Goal: Navigation & Orientation: Find specific page/section

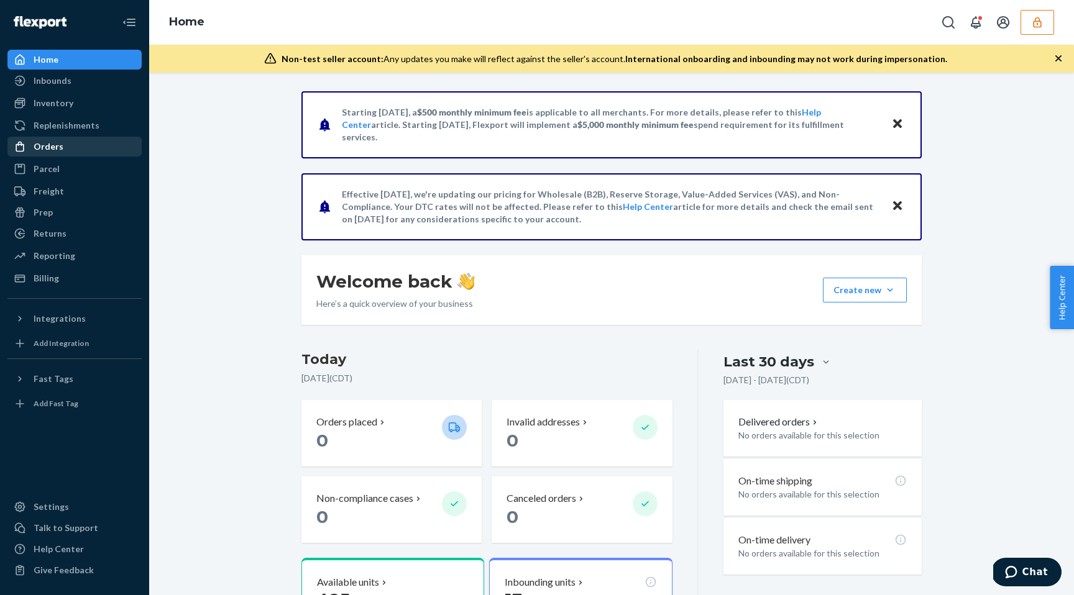
click at [66, 142] on div "Orders" at bounding box center [75, 146] width 132 height 17
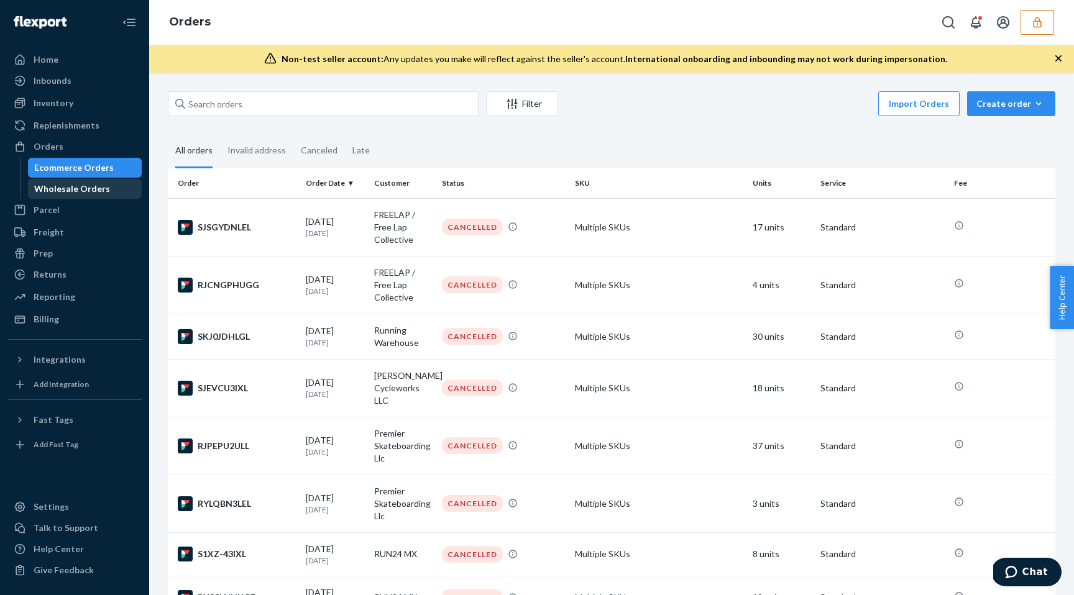
click at [68, 194] on div "Wholesale Orders" at bounding box center [72, 189] width 76 height 12
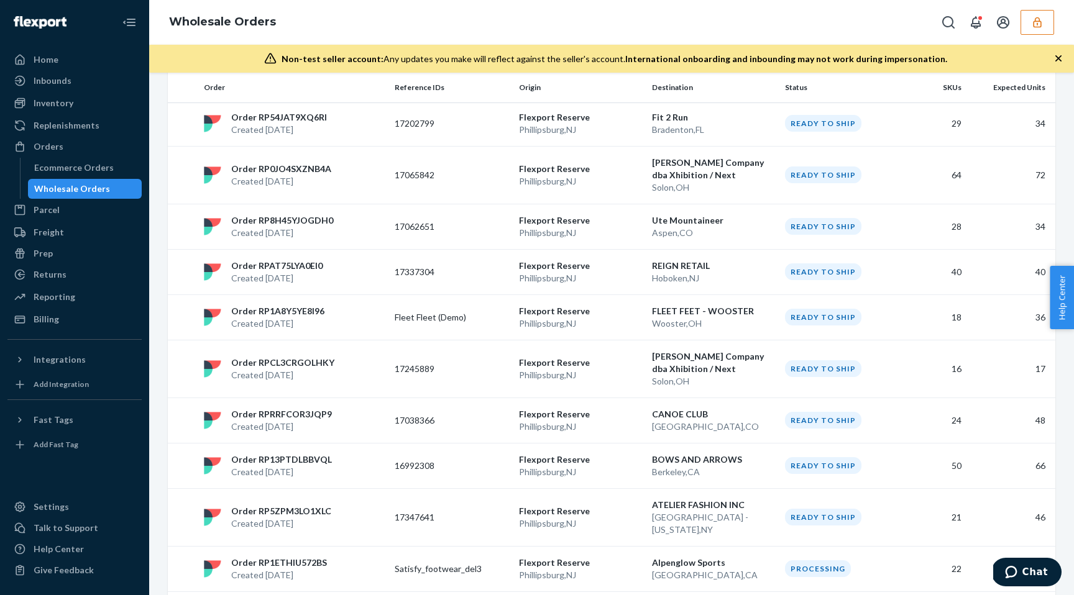
scroll to position [867, 0]
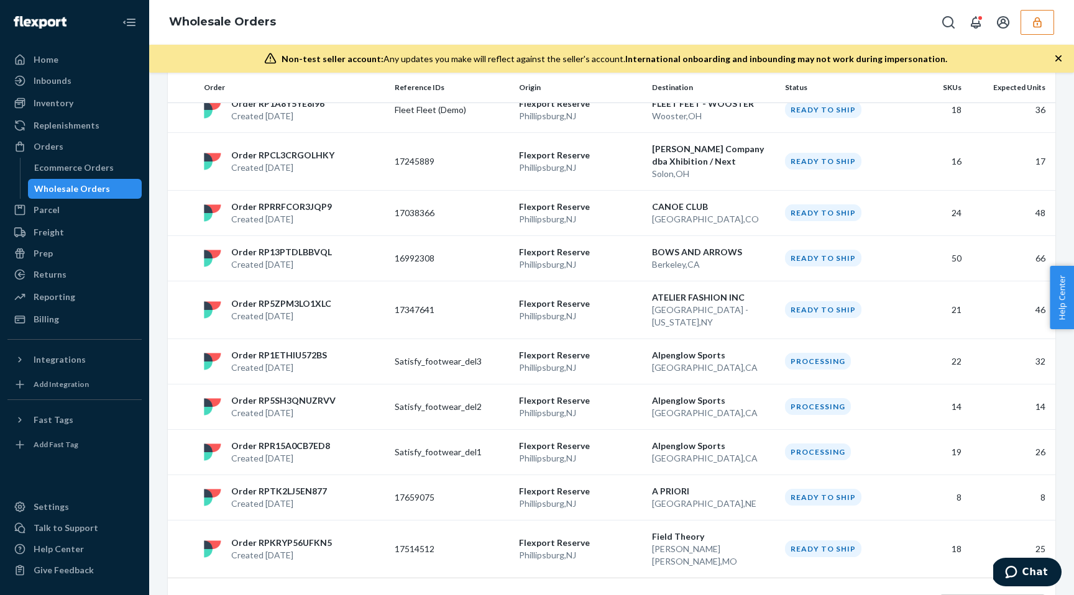
click at [572, 595] on link "1" at bounding box center [574, 605] width 10 height 11
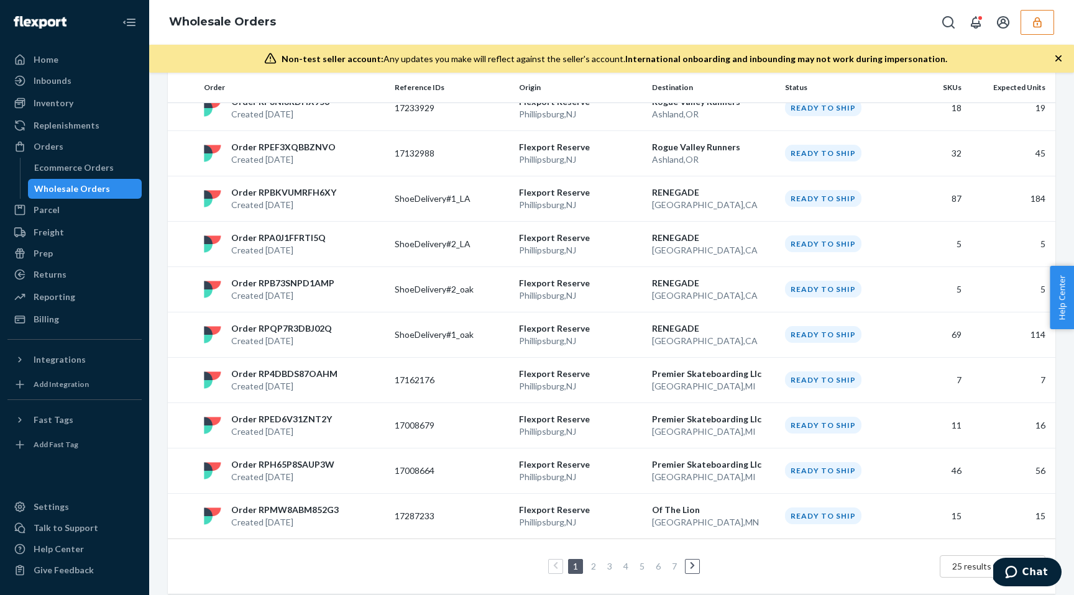
scroll to position [892, 0]
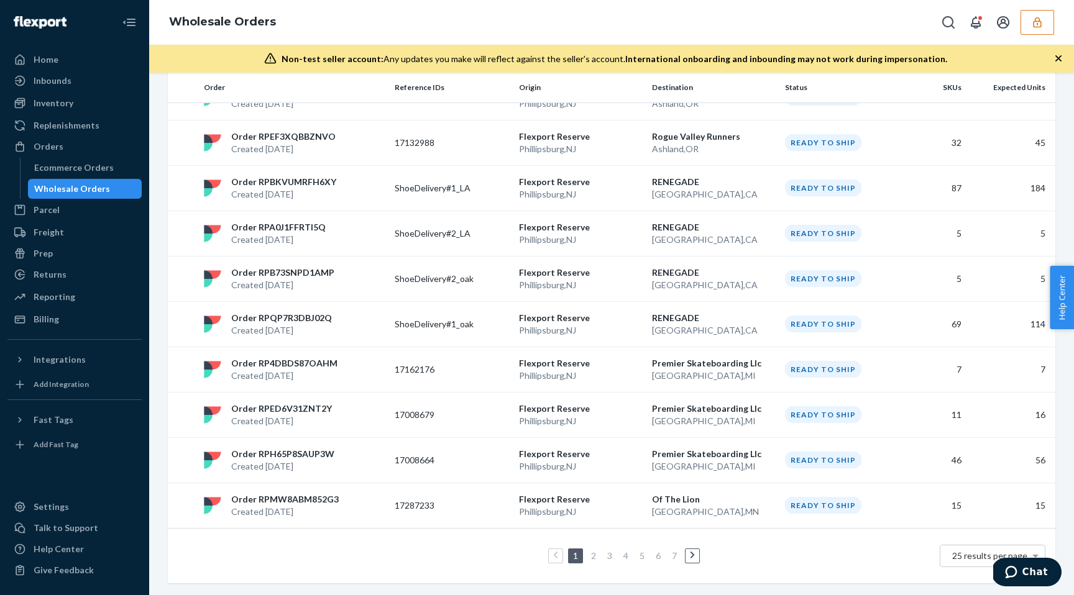
click at [604, 555] on li "3" at bounding box center [609, 556] width 11 height 15
click at [612, 559] on link "3" at bounding box center [610, 556] width 10 height 11
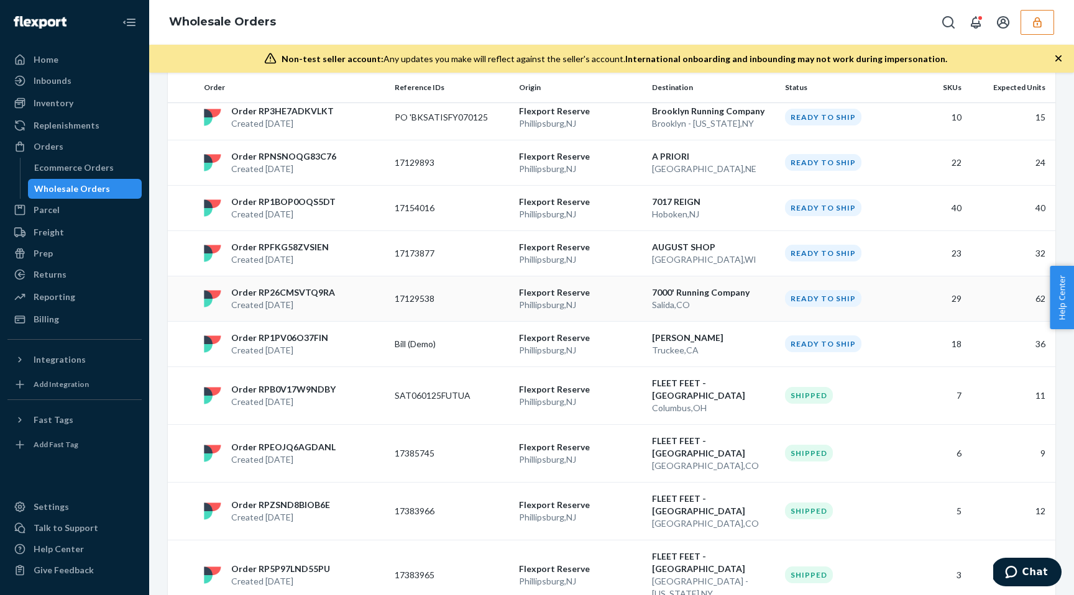
scroll to position [0, 0]
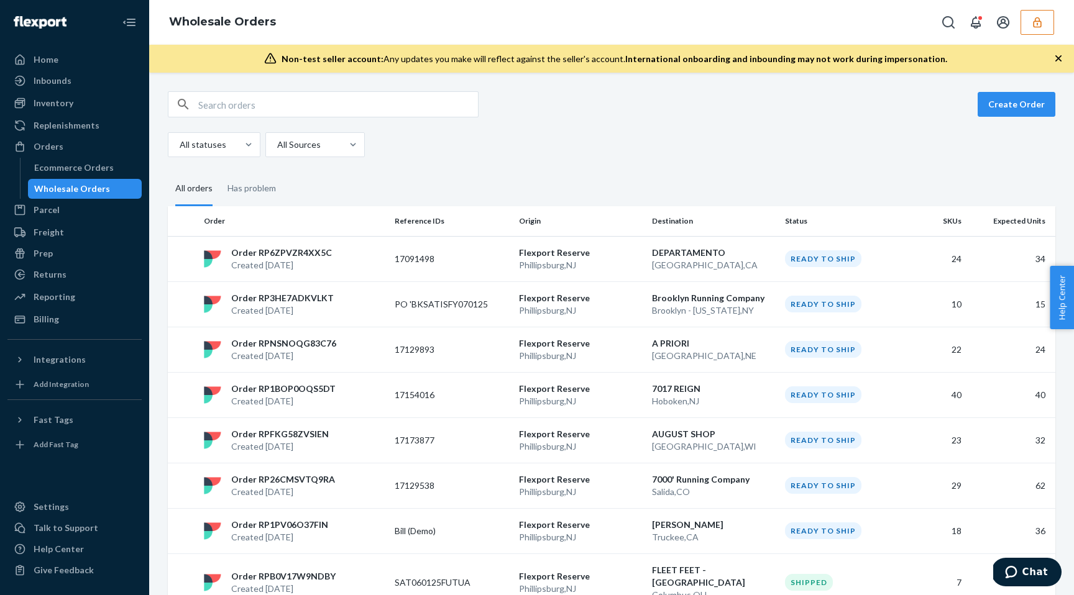
click at [1040, 22] on icon "button" at bounding box center [1037, 22] width 12 height 12
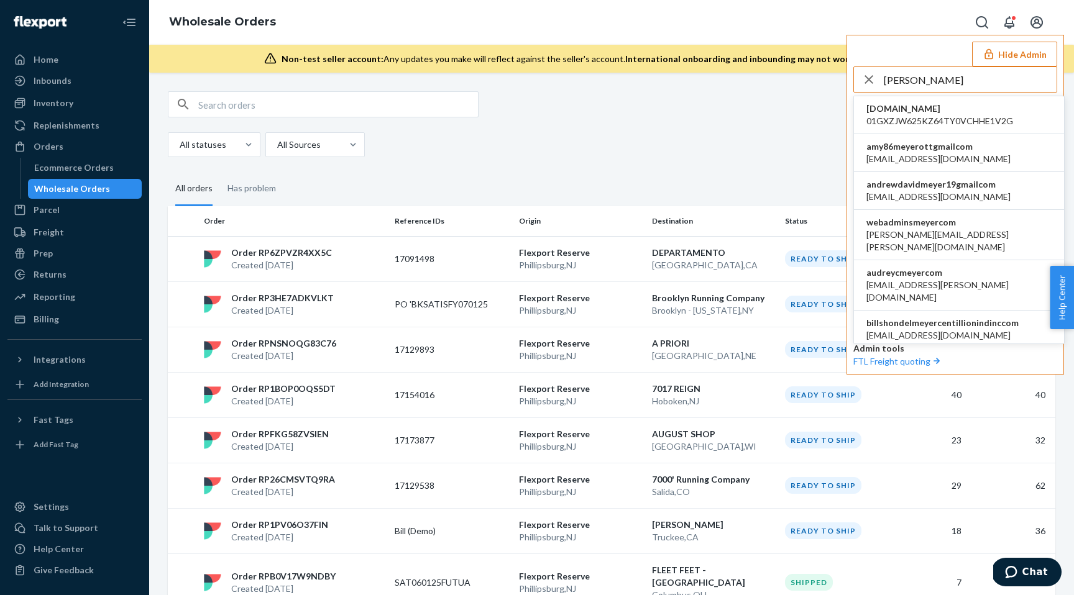
type input "[PERSON_NAME]"
click at [953, 222] on li "webadminsmeyercom [EMAIL_ADDRESS][PERSON_NAME][DOMAIN_NAME]" at bounding box center [959, 235] width 210 height 50
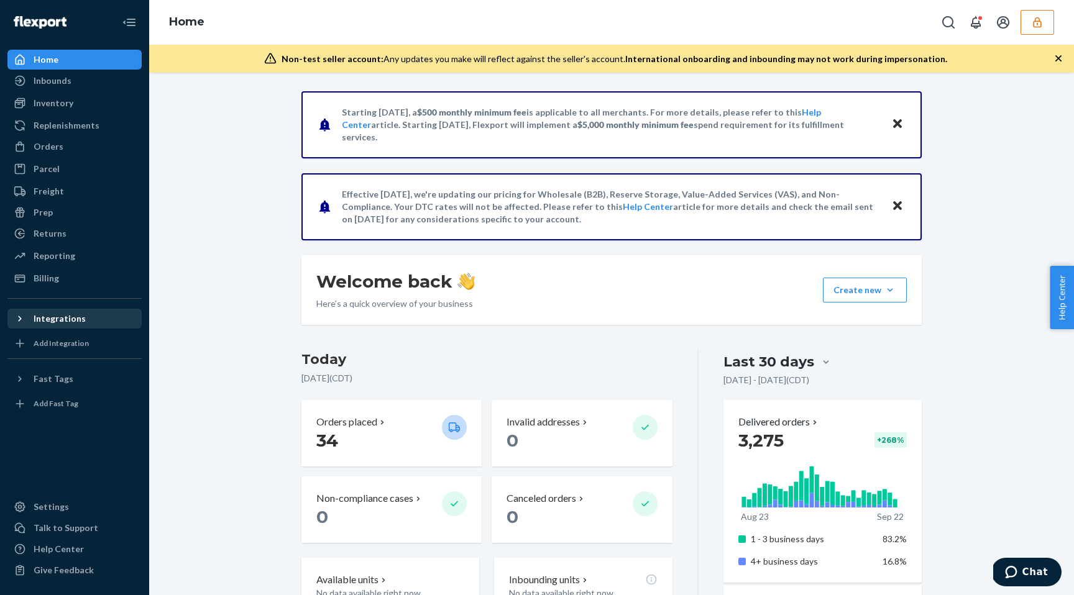
click at [23, 320] on icon at bounding box center [20, 319] width 12 height 12
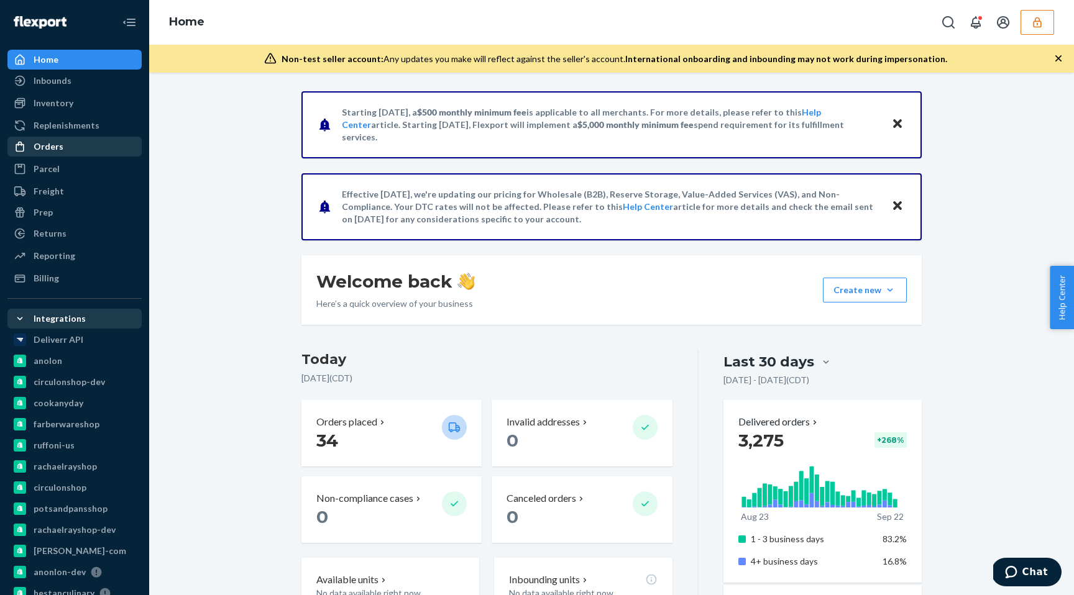
click at [65, 149] on div "Orders" at bounding box center [75, 146] width 132 height 17
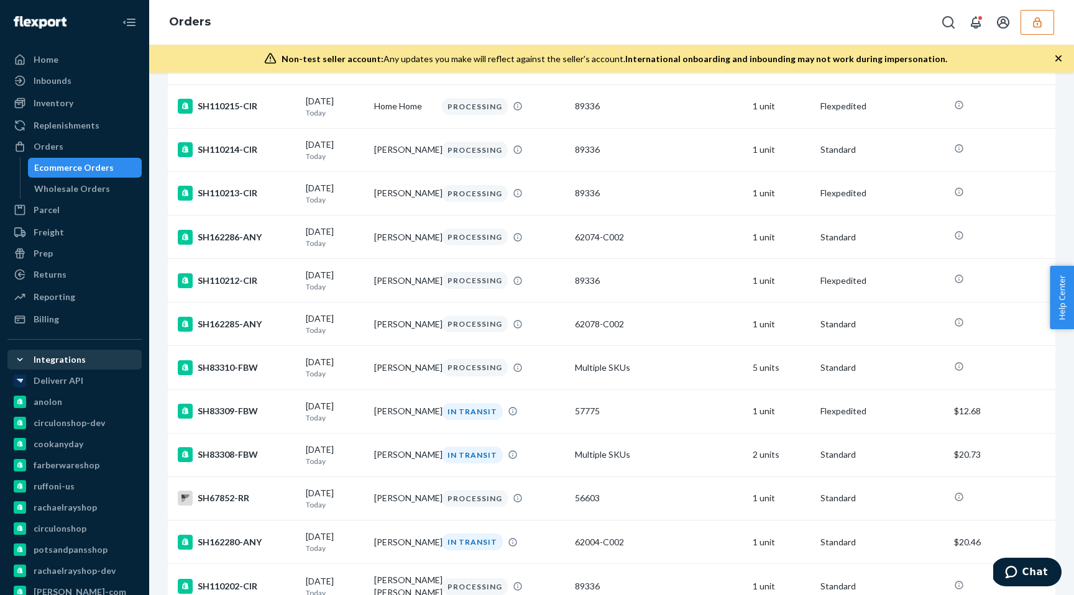
scroll to position [478, 0]
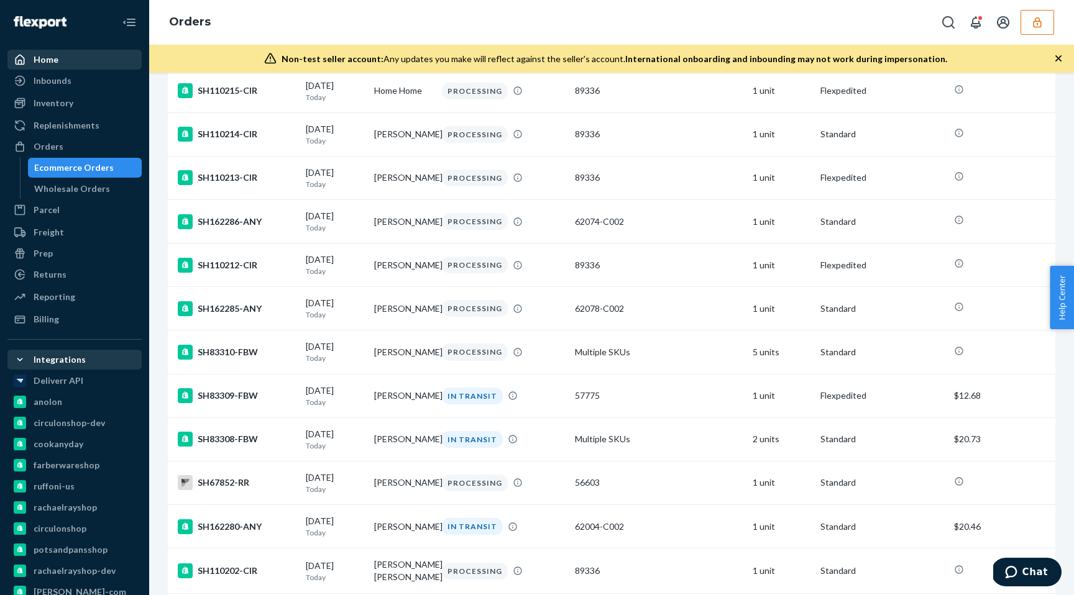
click at [70, 63] on div "Home" at bounding box center [75, 59] width 132 height 17
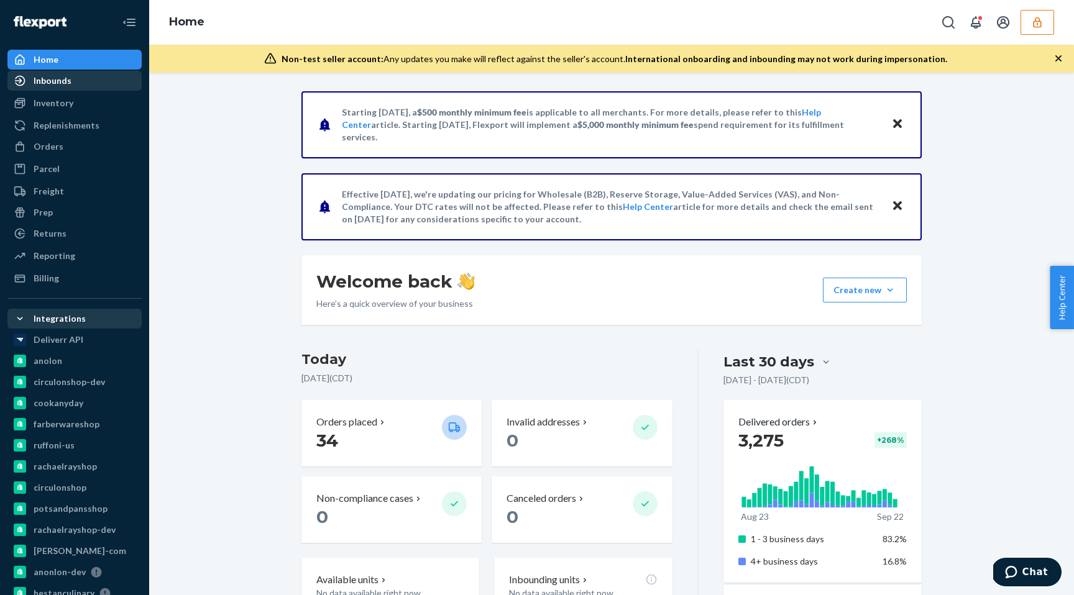
click at [77, 86] on div "Inbounds" at bounding box center [75, 80] width 132 height 17
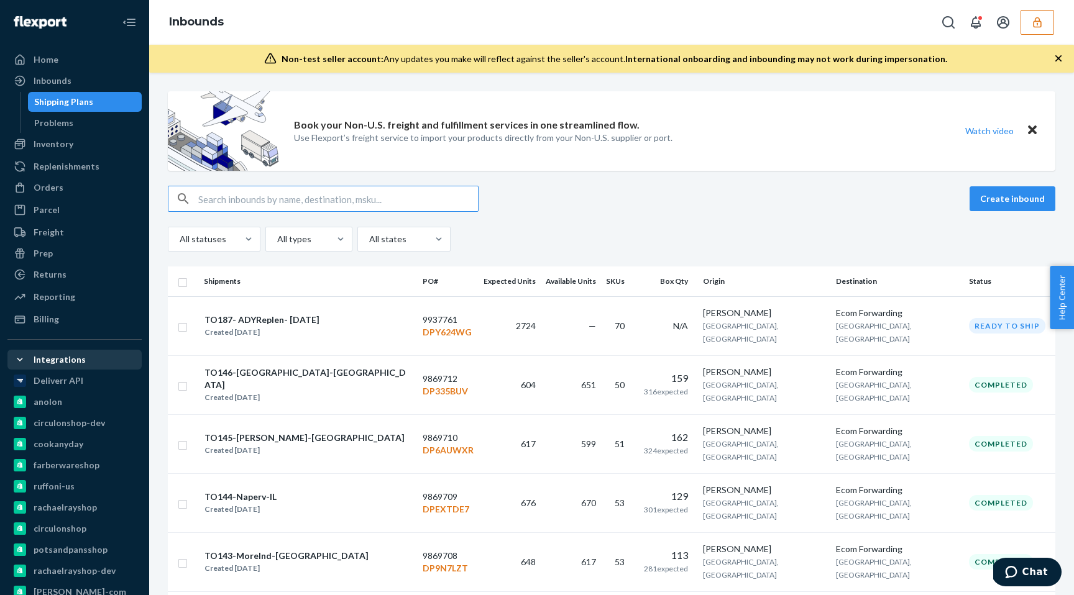
click at [88, 47] on div "Home Inbounds Shipping Plans Problems Inventory Products Replenishments Orders …" at bounding box center [74, 297] width 149 height 595
click at [91, 62] on div "Home" at bounding box center [75, 59] width 132 height 17
